Goal: Check status: Check status

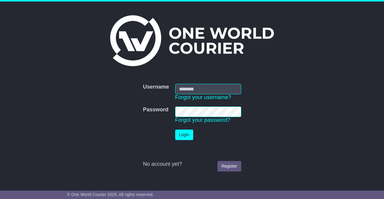
click at [188, 92] on input "Username" at bounding box center [208, 89] width 66 height 10
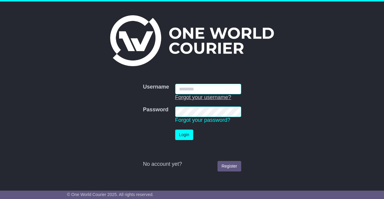
type input "**********"
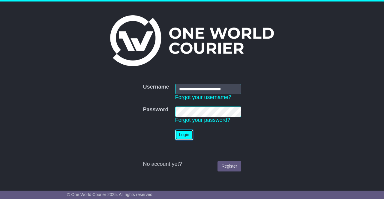
click at [185, 134] on button "Login" at bounding box center [184, 135] width 18 height 10
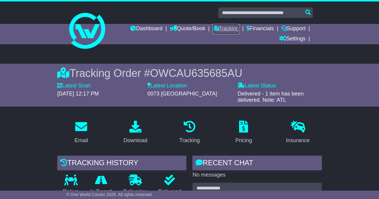
click at [224, 29] on link "Tracking" at bounding box center [226, 29] width 26 height 10
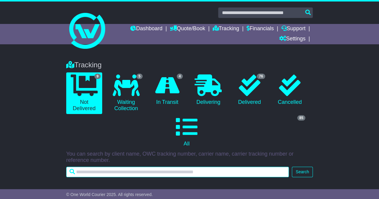
click at [116, 174] on input "text" at bounding box center [177, 172] width 223 height 10
type input "********"
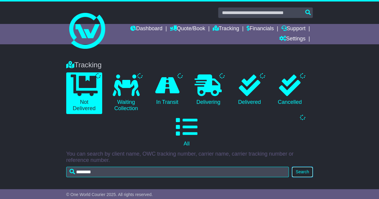
click at [302, 173] on button "Search" at bounding box center [302, 172] width 21 height 10
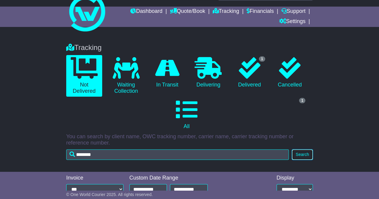
scroll to position [30, 0]
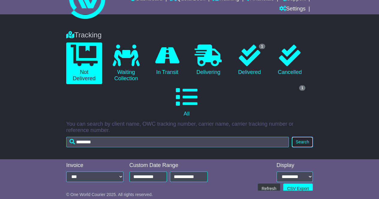
click at [302, 141] on button "Search" at bounding box center [302, 142] width 21 height 10
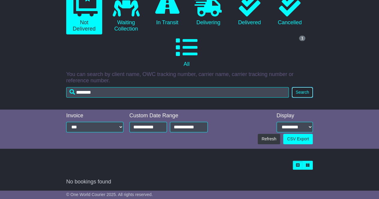
scroll to position [80, 0]
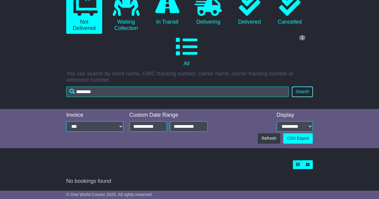
click at [299, 93] on button "Search" at bounding box center [302, 92] width 21 height 10
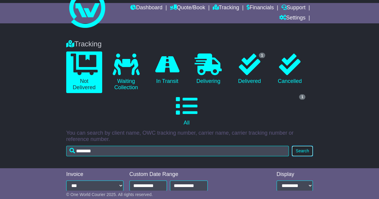
scroll to position [0, 0]
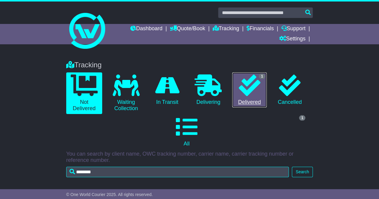
click at [252, 94] on icon at bounding box center [250, 86] width 22 height 22
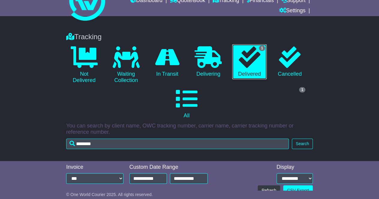
scroll to position [60, 0]
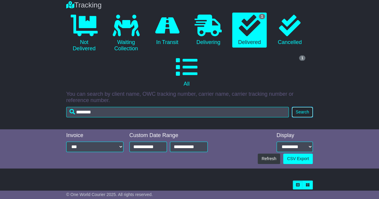
click at [300, 112] on button "Search" at bounding box center [302, 112] width 21 height 10
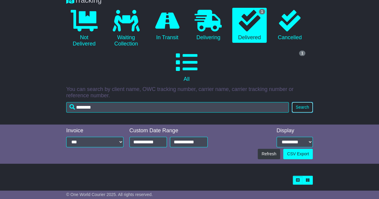
scroll to position [116, 0]
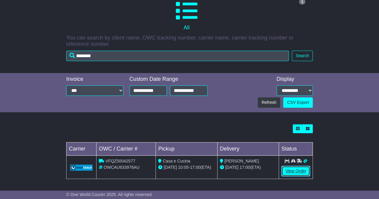
click at [297, 173] on link "View Order" at bounding box center [295, 171] width 29 height 10
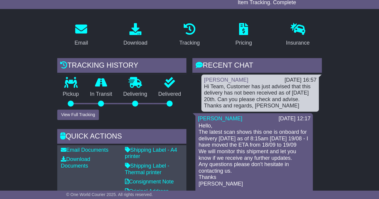
scroll to position [120, 0]
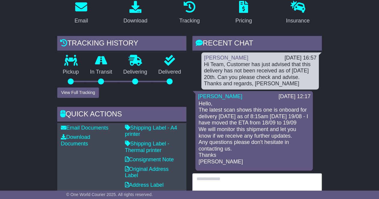
click at [216, 176] on textarea at bounding box center [256, 187] width 129 height 26
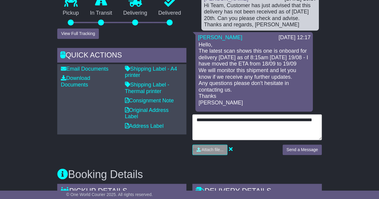
scroll to position [180, 0]
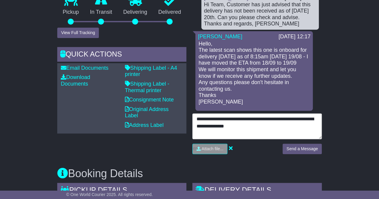
type textarea "**********"
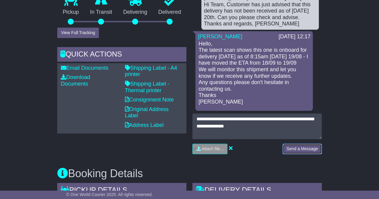
click at [301, 148] on button "Send a Message" at bounding box center [302, 149] width 39 height 10
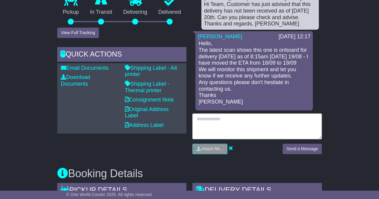
click at [207, 117] on textarea at bounding box center [256, 127] width 129 height 26
type textarea "**********"
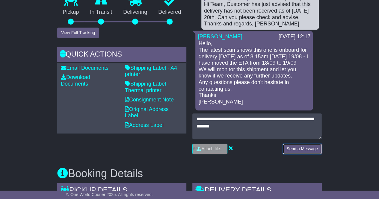
click at [300, 148] on button "Send a Message" at bounding box center [302, 149] width 39 height 10
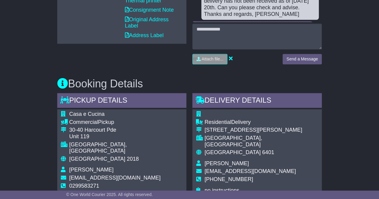
scroll to position [330, 0]
